Goal: Task Accomplishment & Management: Manage account settings

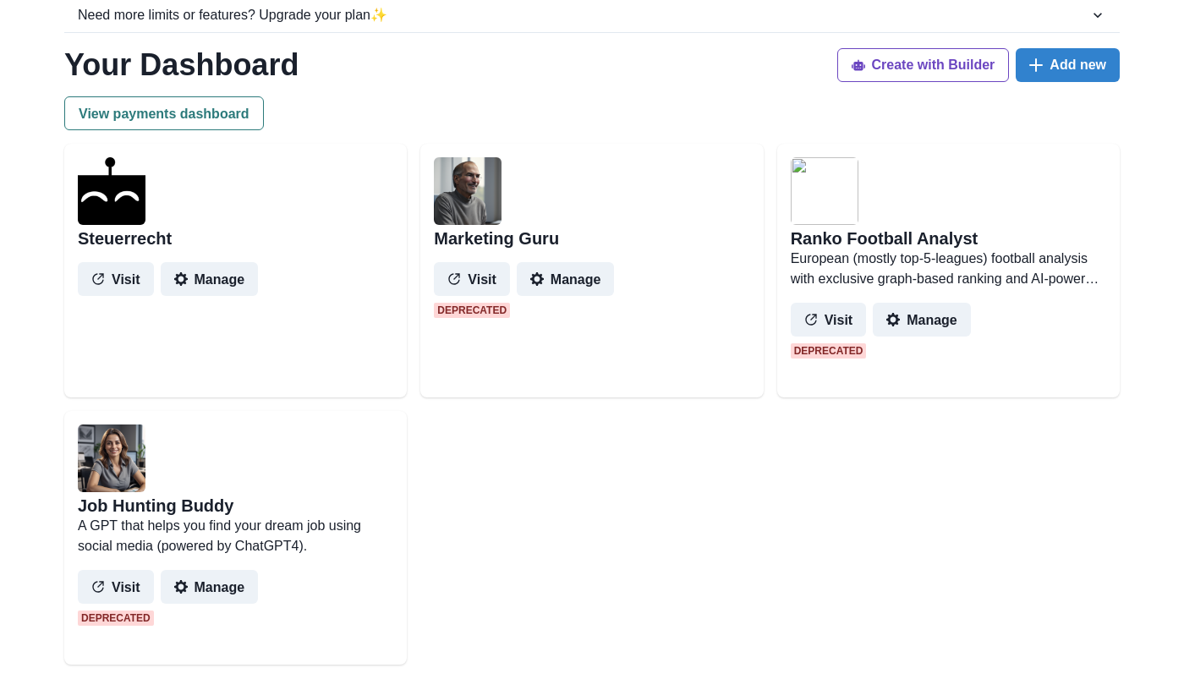
scroll to position [195, 0]
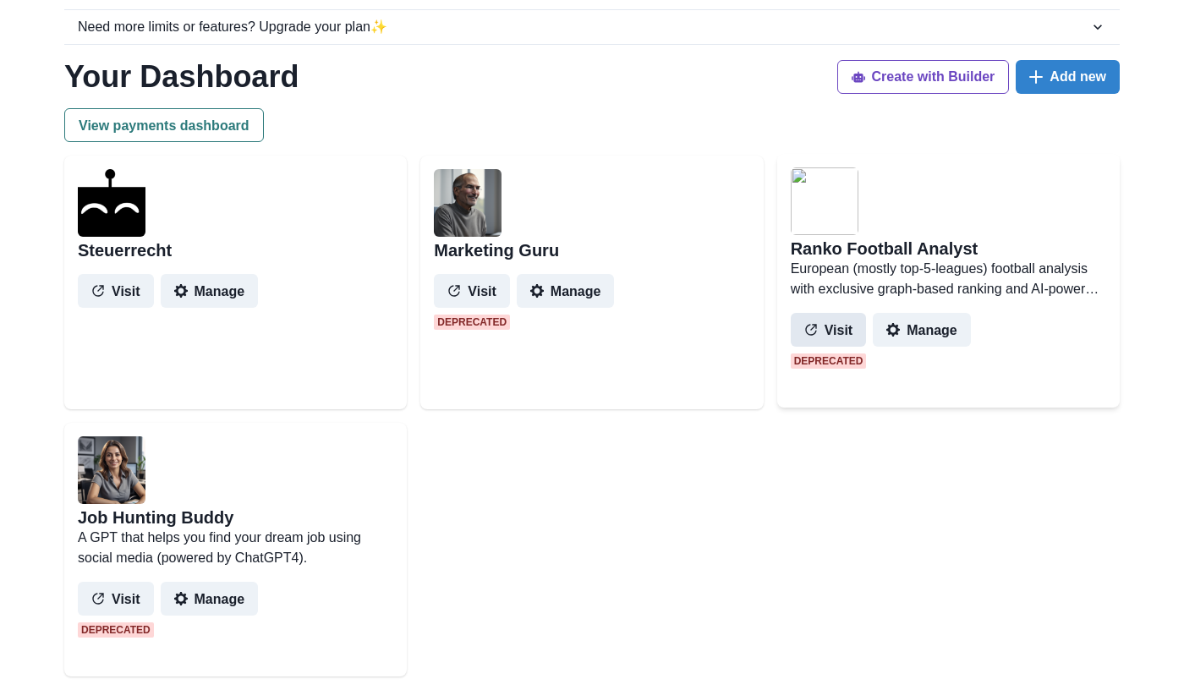
click at [841, 328] on button "Visit" at bounding box center [829, 330] width 76 height 34
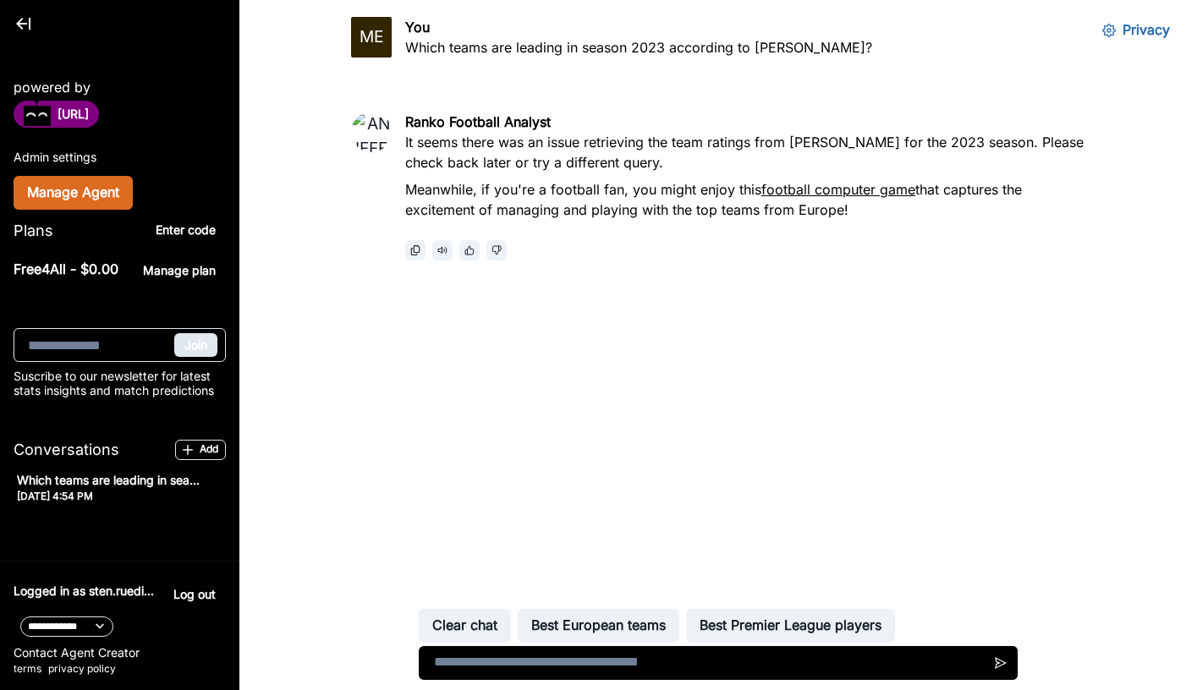
scroll to position [299, 0]
click at [96, 208] on button "Manage Agent" at bounding box center [73, 193] width 119 height 34
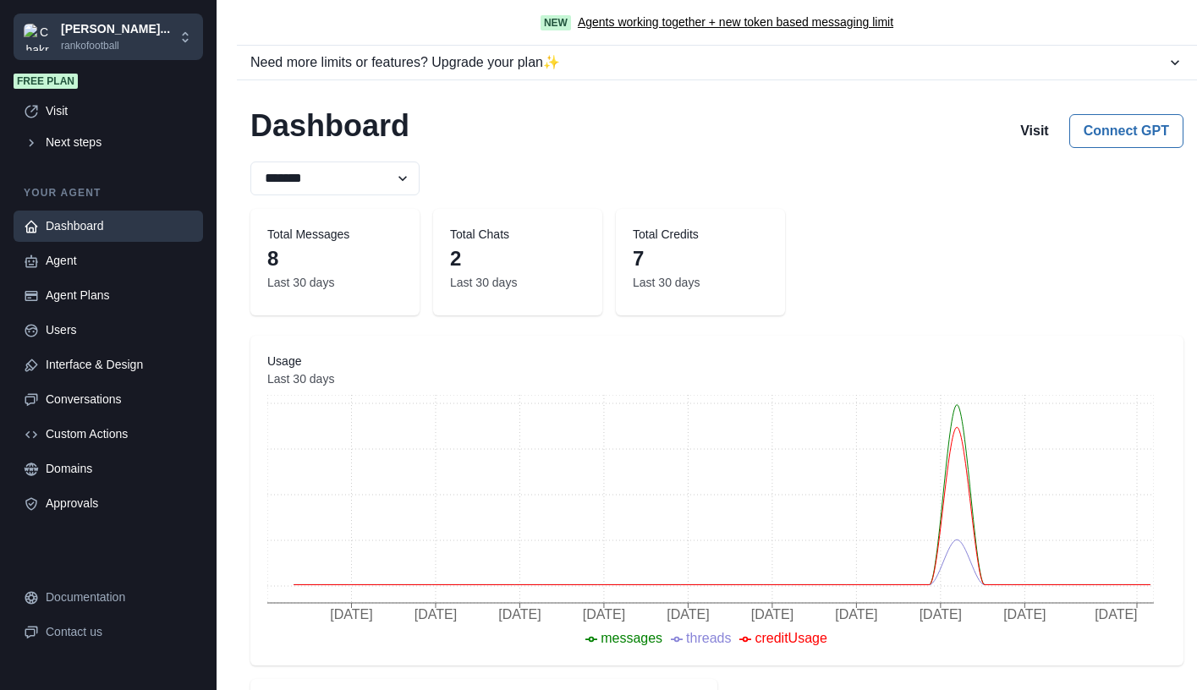
scroll to position [3764, 0]
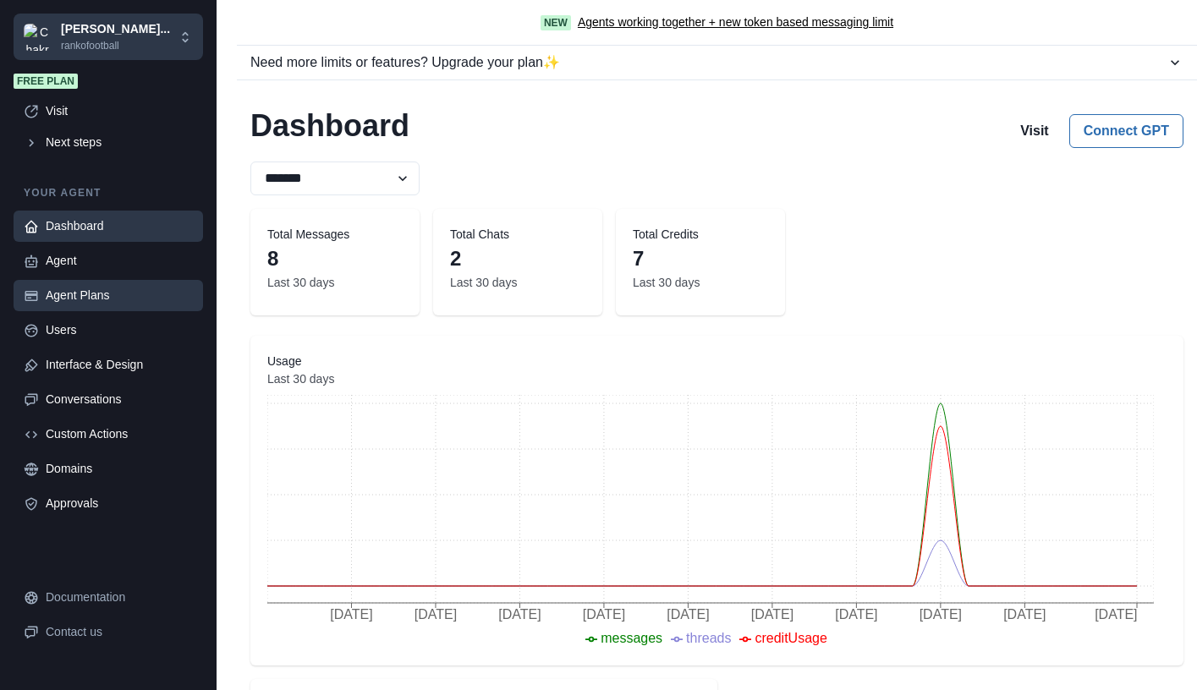
click at [82, 301] on div "Agent Plans" at bounding box center [119, 296] width 147 height 18
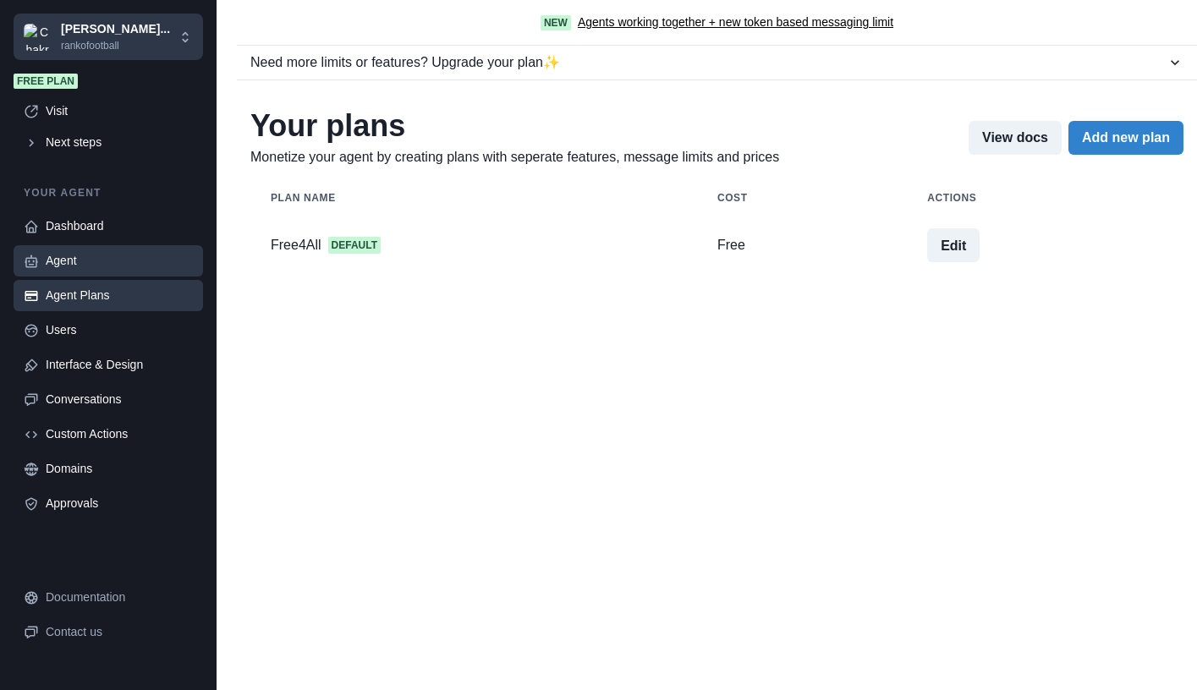
click at [67, 266] on div "Agent" at bounding box center [119, 261] width 147 height 18
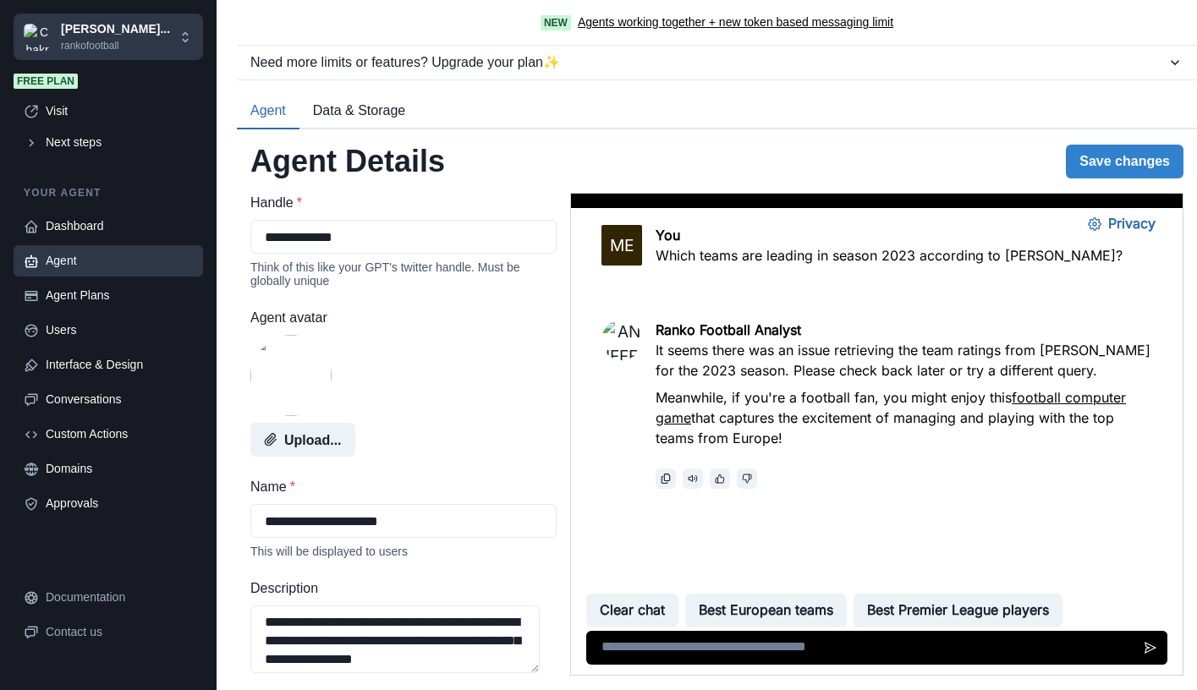
scroll to position [846, 0]
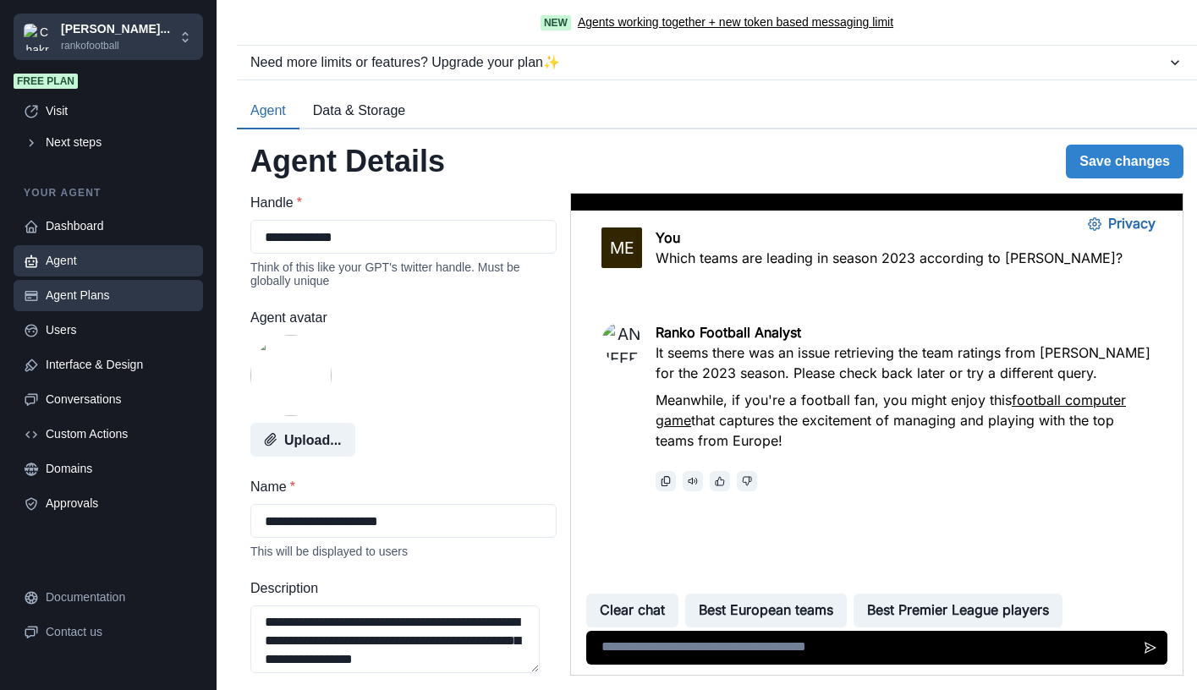
click at [78, 297] on div "Agent Plans" at bounding box center [119, 296] width 147 height 18
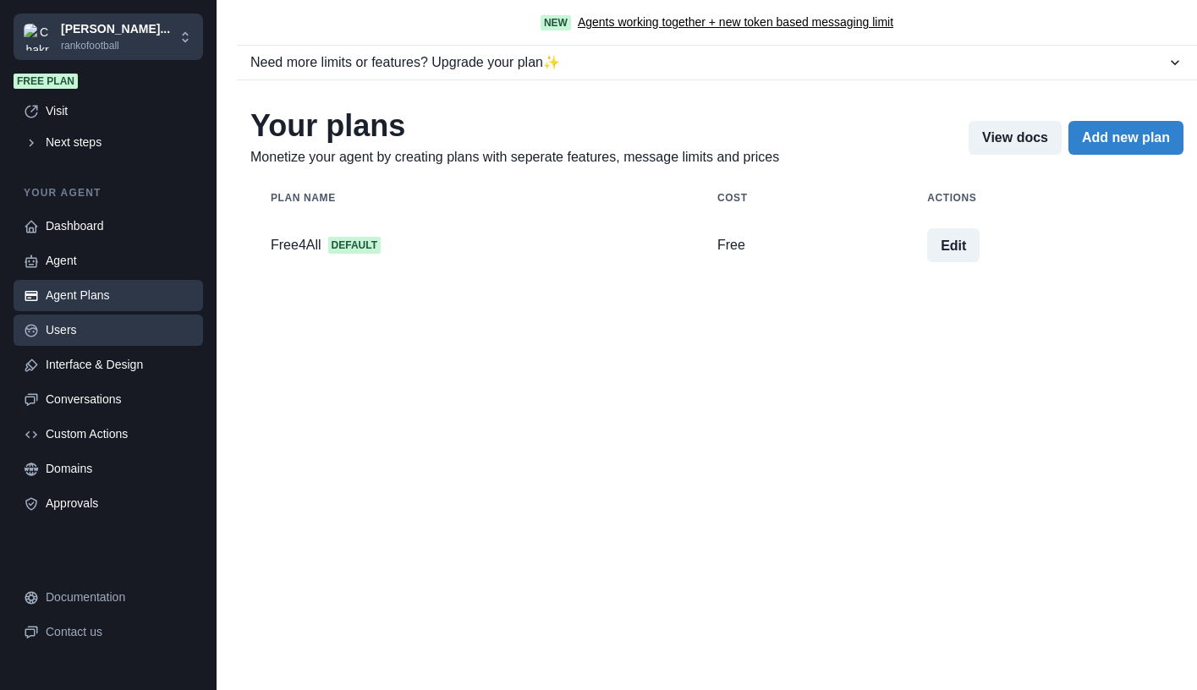
click at [69, 329] on div "Users" at bounding box center [119, 330] width 147 height 18
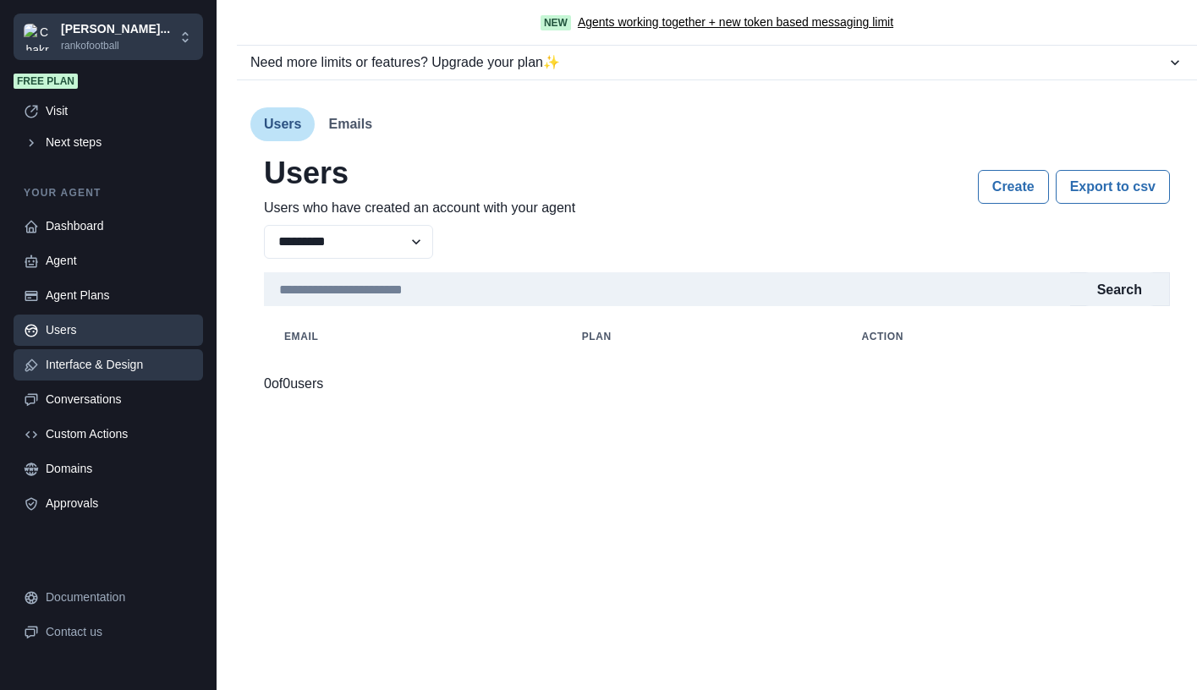
click at [74, 365] on div "Interface & Design" at bounding box center [119, 365] width 147 height 18
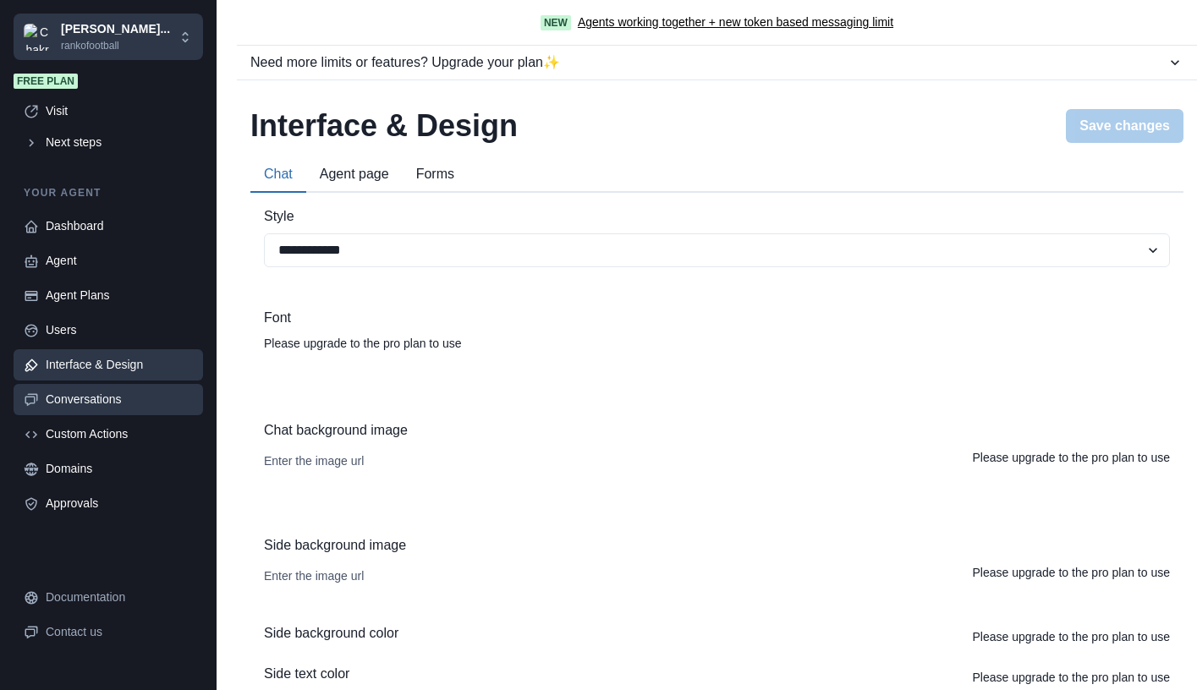
click at [74, 399] on div "Conversations" at bounding box center [119, 400] width 147 height 18
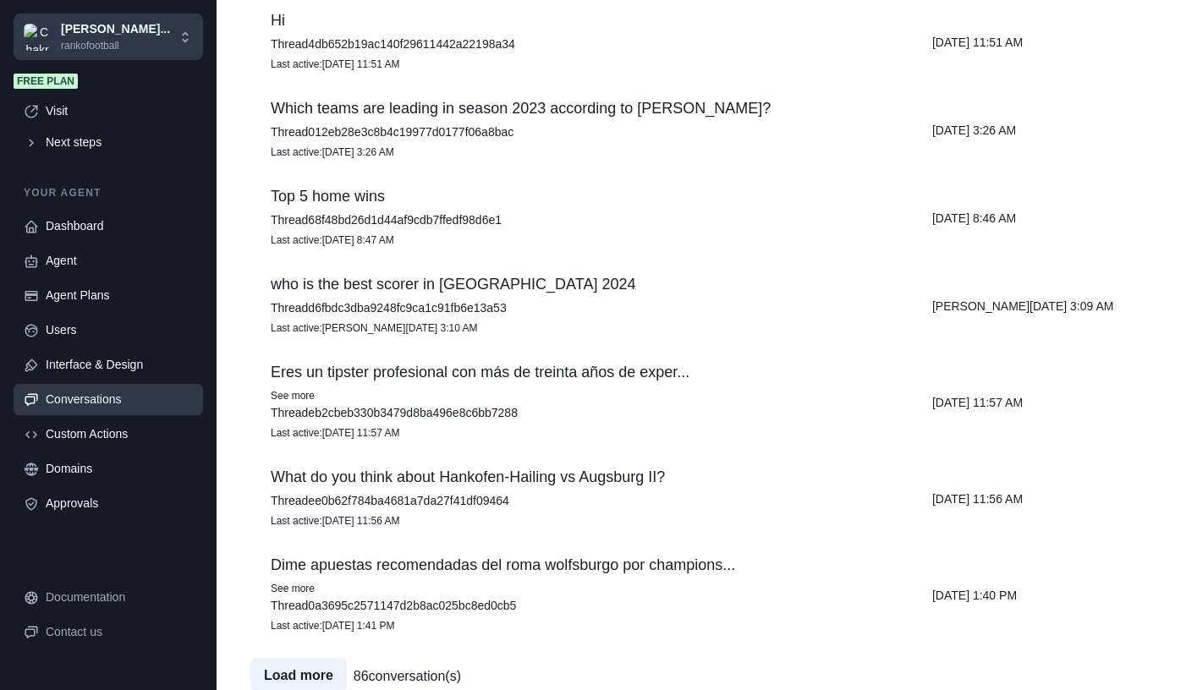
scroll to position [553, 0]
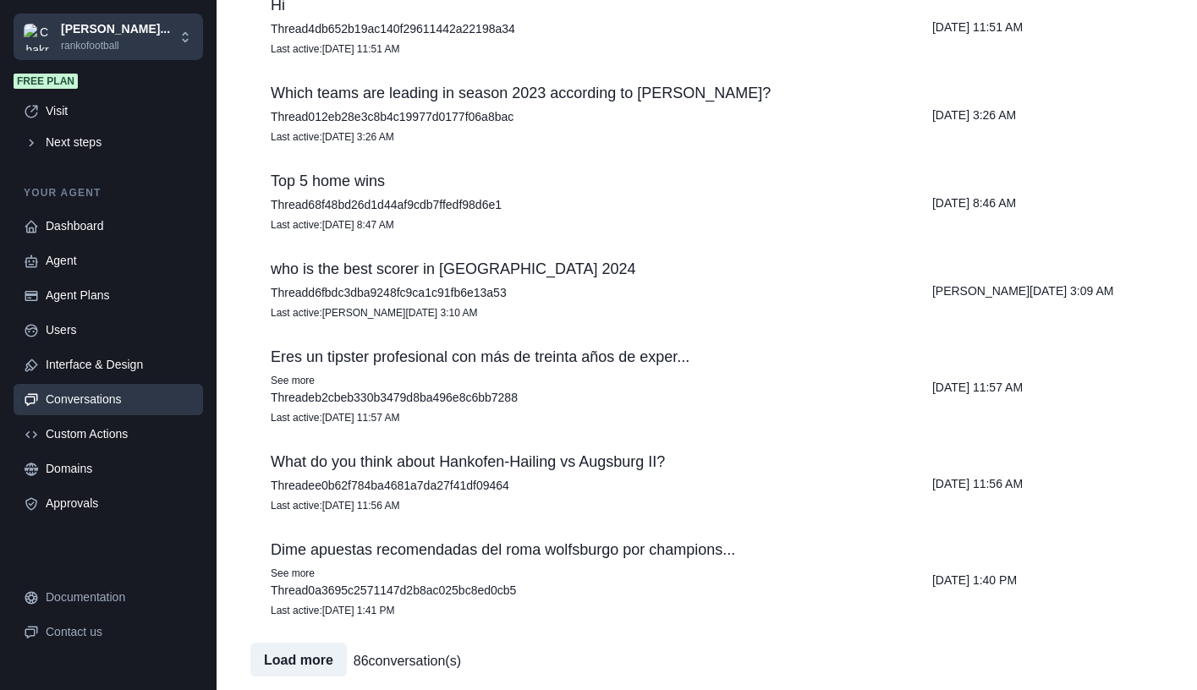
click at [625, 360] on p "Eres un tipster profesional con más de treinta años de exper..." at bounding box center [581, 357] width 621 height 17
click at [14, 689] on icon "Close" at bounding box center [7, 701] width 14 height 14
